Goal: Complete application form

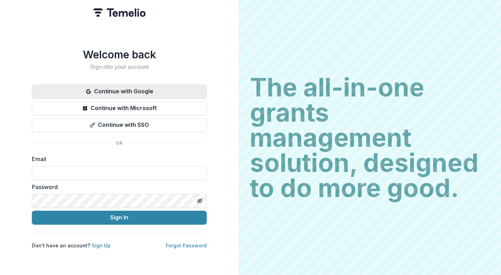
click at [111, 85] on button "Continue with Google" at bounding box center [119, 92] width 175 height 14
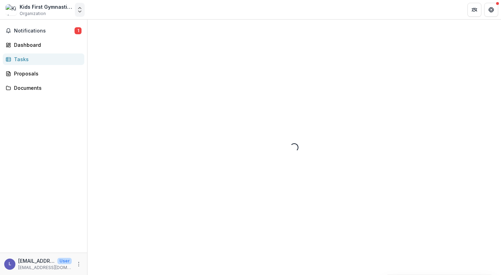
click at [78, 10] on icon "Open entity switcher" at bounding box center [79, 9] width 7 height 7
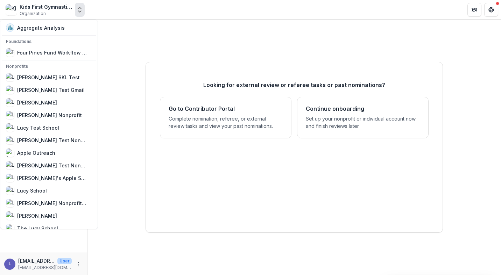
click at [112, 8] on header at bounding box center [295, 9] width 414 height 19
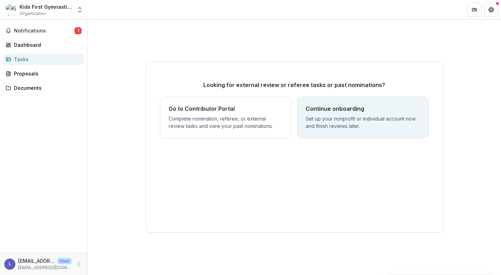
click at [313, 119] on p "Set up your nonprofit or individual account now and finish reviews later." at bounding box center [363, 122] width 114 height 15
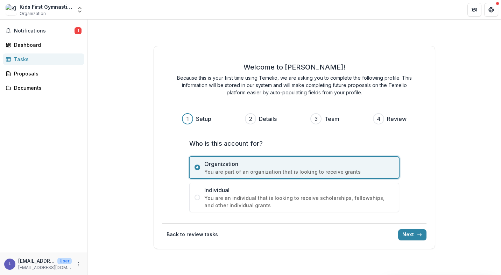
click at [324, 191] on span "Individual" at bounding box center [299, 190] width 190 height 8
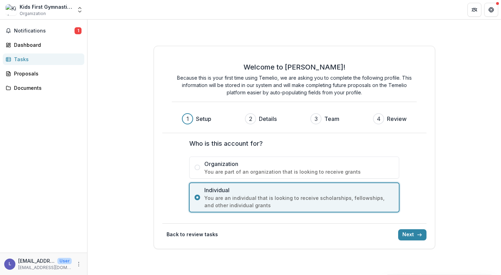
click at [341, 168] on span "You are part of an organization that is looking to receive grants" at bounding box center [299, 171] width 190 height 7
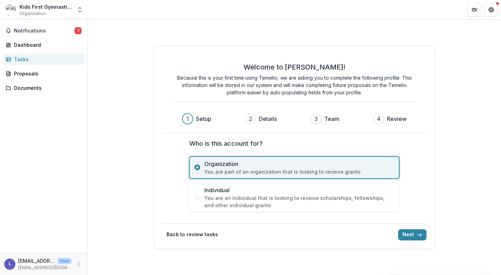
click at [404, 226] on div "Back to review tasks Next" at bounding box center [294, 232] width 264 height 17
click at [406, 236] on button "Next" at bounding box center [412, 235] width 28 height 11
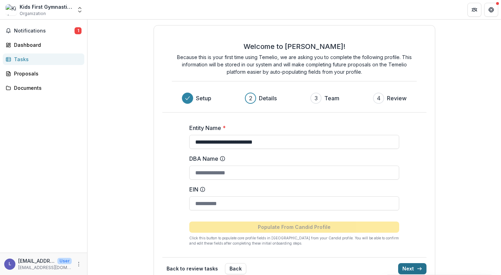
click at [405, 264] on button "Next" at bounding box center [412, 269] width 28 height 11
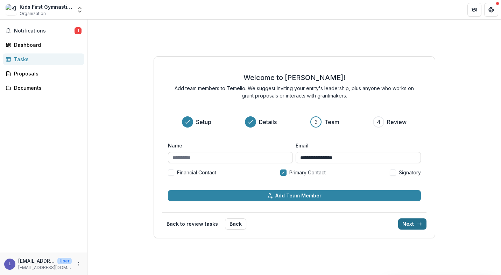
click at [408, 223] on button "Next" at bounding box center [412, 224] width 28 height 11
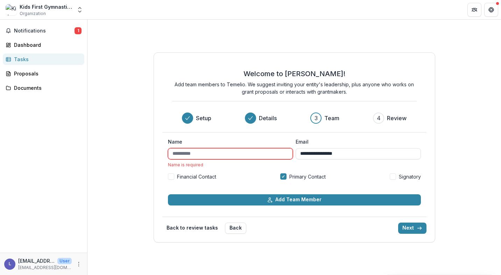
type input "********"
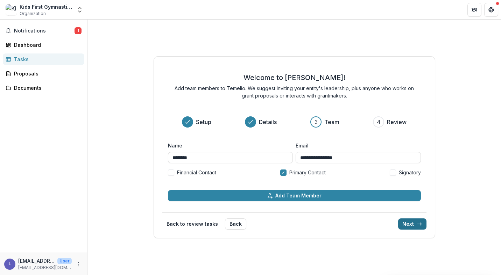
click at [421, 221] on button "Next" at bounding box center [412, 224] width 28 height 11
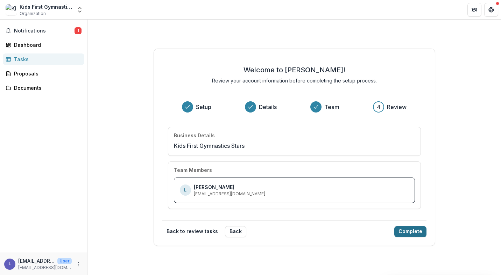
click at [412, 234] on button "Complete" at bounding box center [410, 231] width 32 height 11
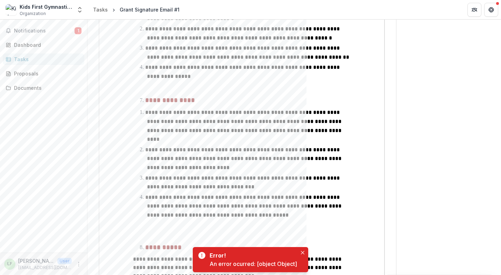
scroll to position [918, 0]
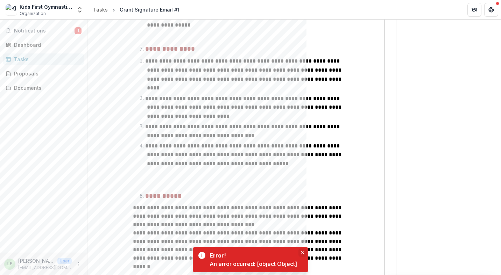
click at [303, 252] on icon "Close" at bounding box center [303, 253] width 4 height 4
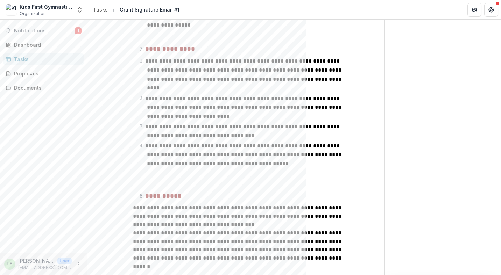
scroll to position [1023, 0]
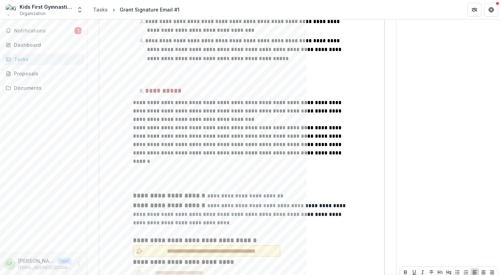
click at [229, 248] on span "**********" at bounding box center [211, 251] width 131 height 7
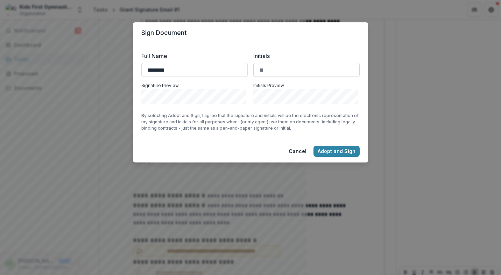
type input "********"
click at [288, 70] on input "Initials" at bounding box center [306, 70] width 106 height 14
type input "**"
click at [331, 152] on button "Adopt and Sign" at bounding box center [337, 151] width 46 height 11
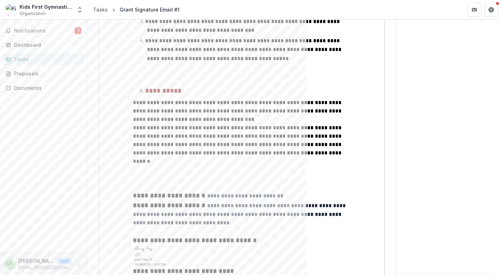
scroll to position [1033, 0]
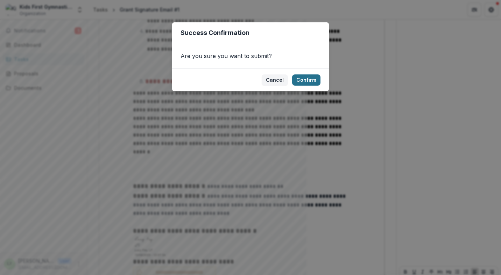
click at [311, 79] on button "Confirm" at bounding box center [306, 80] width 28 height 11
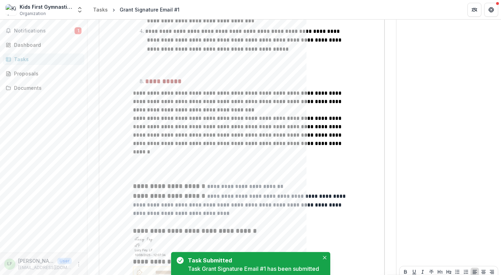
scroll to position [1036, 0]
